Goal: Task Accomplishment & Management: Use online tool/utility

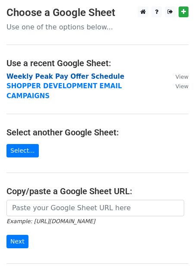
click at [77, 76] on strong "Weekly Peak Pay Offer Schedule" at bounding box center [65, 77] width 118 height 8
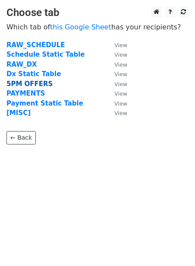
click at [38, 85] on strong "5PM OFFERS" at bounding box center [29, 84] width 46 height 8
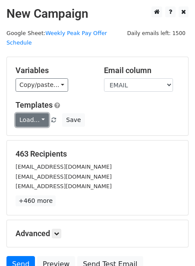
click at [28, 113] on link "Load..." at bounding box center [32, 119] width 33 height 13
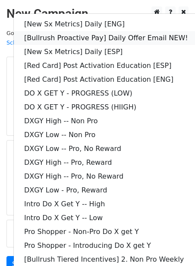
click at [66, 31] on link "[Bullrush Proactive Pay] Daily Offer Email NEW!" at bounding box center [125, 38] width 222 height 14
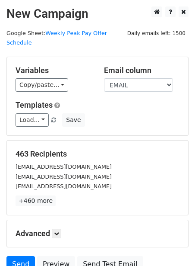
scroll to position [70, 0]
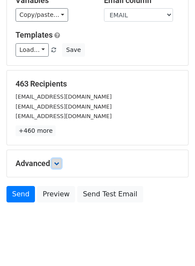
click at [59, 161] on icon at bounding box center [56, 163] width 5 height 5
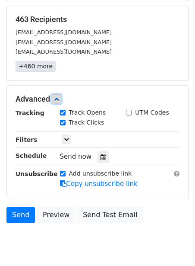
scroll to position [154, 0]
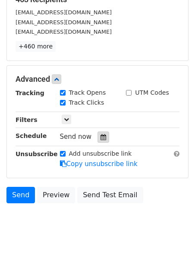
click at [103, 131] on div at bounding box center [104, 136] width 12 height 11
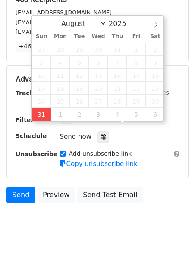
type input "2025-08-31 12:00"
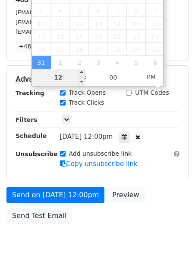
type input "2"
type input "2025-08-31 14:00"
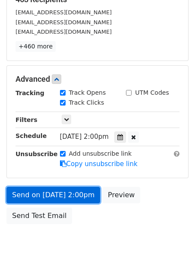
click at [53, 187] on link "Send on Aug 31 at 2:00pm" at bounding box center [53, 195] width 94 height 16
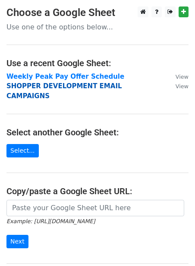
click at [14, 87] on strong "SHOPPER DEVELOPMENT EMAIL CAMPAIGNS" at bounding box center [64, 91] width 116 height 18
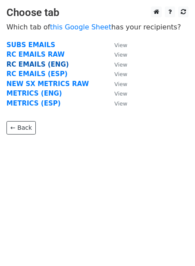
click at [36, 64] on strong "RC EMAILS (ENG)" at bounding box center [37, 64] width 63 height 8
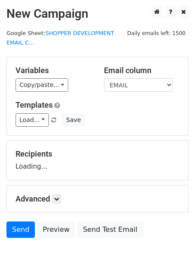
click at [28, 112] on div "Templates Load... [New Sx Metrics] Daily [ENG] [Bullrush Proactive Pay] Daily O…" at bounding box center [97, 113] width 177 height 26
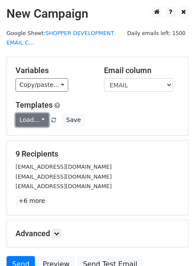
click at [24, 117] on link "Load..." at bounding box center [32, 119] width 33 height 13
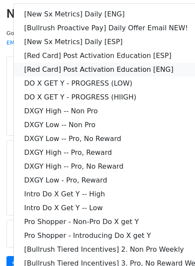
click at [57, 70] on link "[Red Card] Post Activation Education [ENG]" at bounding box center [125, 70] width 222 height 14
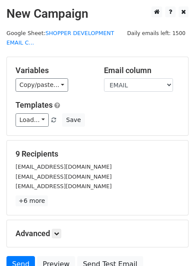
scroll to position [79, 0]
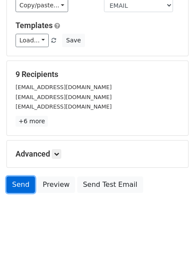
click at [25, 182] on link "Send" at bounding box center [20, 184] width 29 height 16
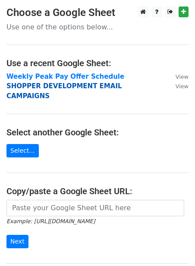
click at [26, 87] on strong "SHOPPER DEVELOPMENT EMAIL CAMPAIGNS" at bounding box center [64, 91] width 116 height 18
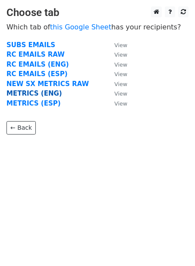
click at [27, 92] on strong "METRICS (ENG)" at bounding box center [34, 93] width 56 height 8
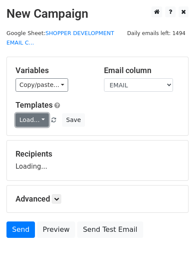
click at [24, 117] on link "Load..." at bounding box center [32, 119] width 33 height 13
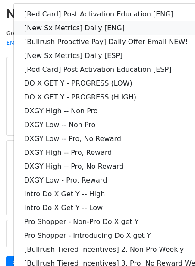
click at [92, 24] on link "[New Sx Metrics] Daily [ENG]" at bounding box center [125, 28] width 222 height 14
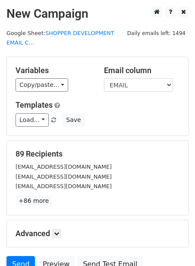
scroll to position [79, 0]
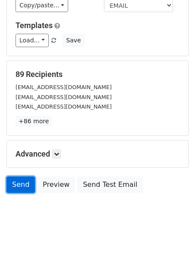
click at [17, 181] on link "Send" at bounding box center [20, 184] width 29 height 16
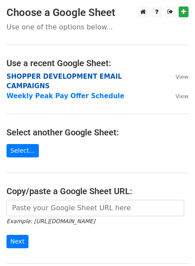
click at [41, 77] on strong "SHOPPER DEVELOPMENT EMAIL CAMPAIGNS" at bounding box center [64, 82] width 116 height 18
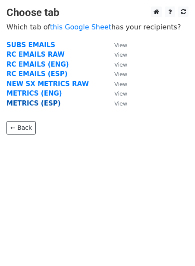
click at [30, 102] on strong "METRICS (ESP)" at bounding box center [33, 103] width 54 height 8
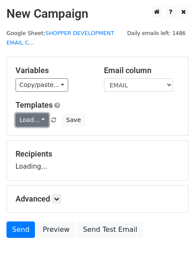
click at [25, 118] on link "Load..." at bounding box center [32, 119] width 33 height 13
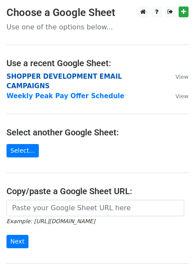
click at [20, 78] on strong "SHOPPER DEVELOPMENT EMAIL CAMPAIGNS" at bounding box center [64, 82] width 116 height 18
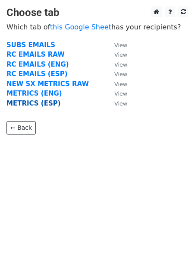
click at [19, 102] on strong "METRICS (ESP)" at bounding box center [33, 103] width 54 height 8
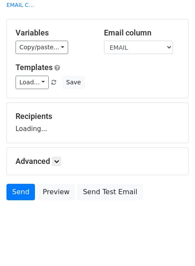
scroll to position [38, 0]
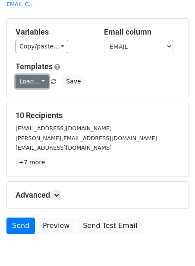
click at [24, 82] on link "Load..." at bounding box center [32, 81] width 33 height 13
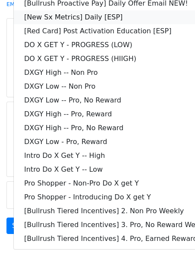
click at [95, 16] on link "[New Sx Metrics] Daily [ESP]" at bounding box center [125, 17] width 222 height 14
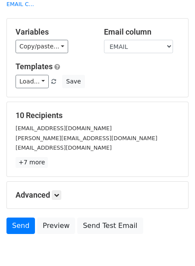
scroll to position [79, 0]
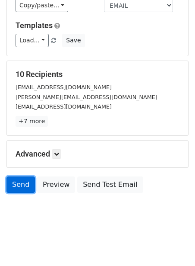
click at [16, 182] on link "Send" at bounding box center [20, 184] width 29 height 16
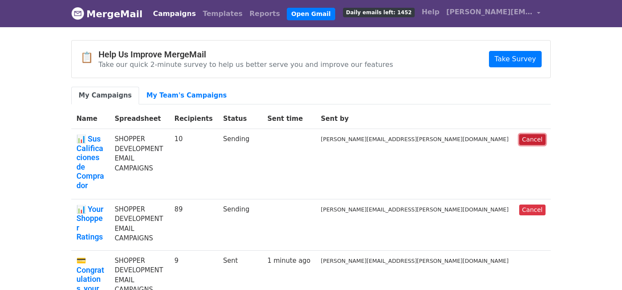
click at [526, 138] on link "Cancel" at bounding box center [532, 139] width 26 height 11
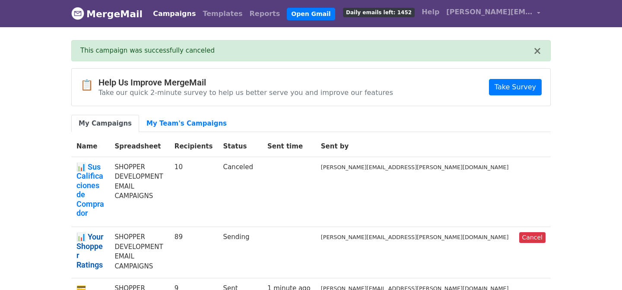
click at [104, 232] on link "📊 Your Shopper Ratings" at bounding box center [90, 250] width 28 height 37
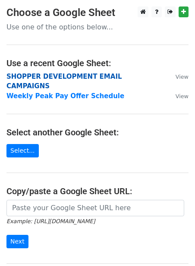
click at [71, 78] on strong "SHOPPER DEVELOPMENT EMAIL CAMPAIGNS" at bounding box center [64, 82] width 116 height 18
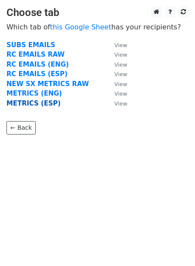
click at [34, 107] on strong "METRICS (ESP)" at bounding box center [33, 103] width 54 height 8
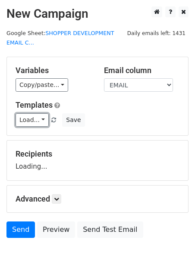
click at [25, 115] on link "Load..." at bounding box center [32, 119] width 33 height 13
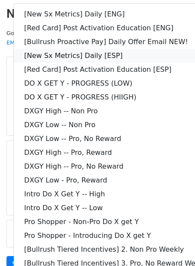
click at [69, 52] on link "[New Sx Metrics] Daily [ESP]" at bounding box center [125, 56] width 222 height 14
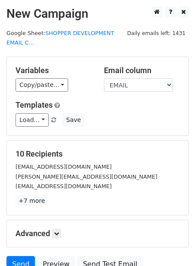
scroll to position [79, 0]
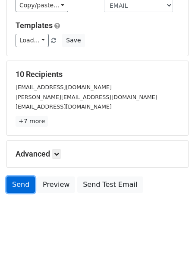
click at [24, 182] on link "Send" at bounding box center [20, 184] width 29 height 16
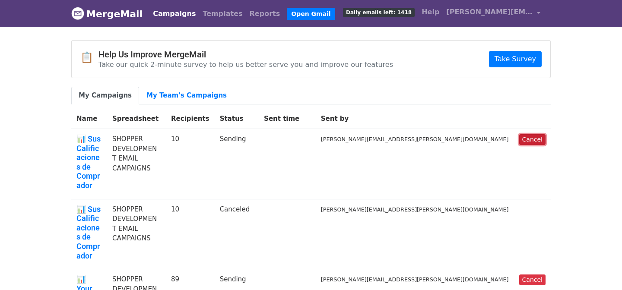
click at [532, 139] on link "Cancel" at bounding box center [532, 139] width 26 height 11
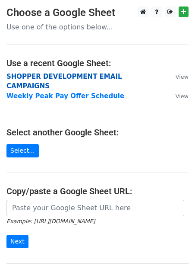
click at [26, 73] on strong "SHOPPER DEVELOPMENT EMAIL CAMPAIGNS" at bounding box center [64, 82] width 116 height 18
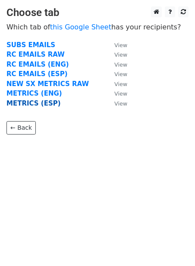
click at [18, 101] on strong "METRICS (ESP)" at bounding box center [33, 103] width 54 height 8
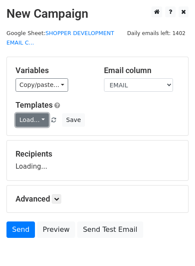
click at [19, 117] on link "Load..." at bounding box center [32, 119] width 33 height 13
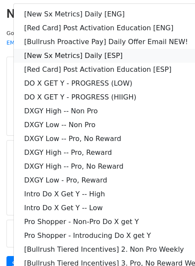
click at [70, 57] on link "[New Sx Metrics] Daily [ESP]" at bounding box center [125, 56] width 222 height 14
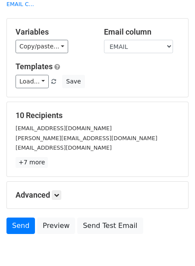
scroll to position [79, 0]
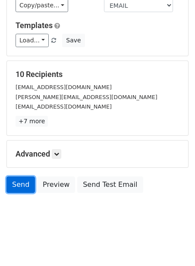
click at [15, 179] on link "Send" at bounding box center [20, 184] width 29 height 16
